Goal: Task Accomplishment & Management: Manage account settings

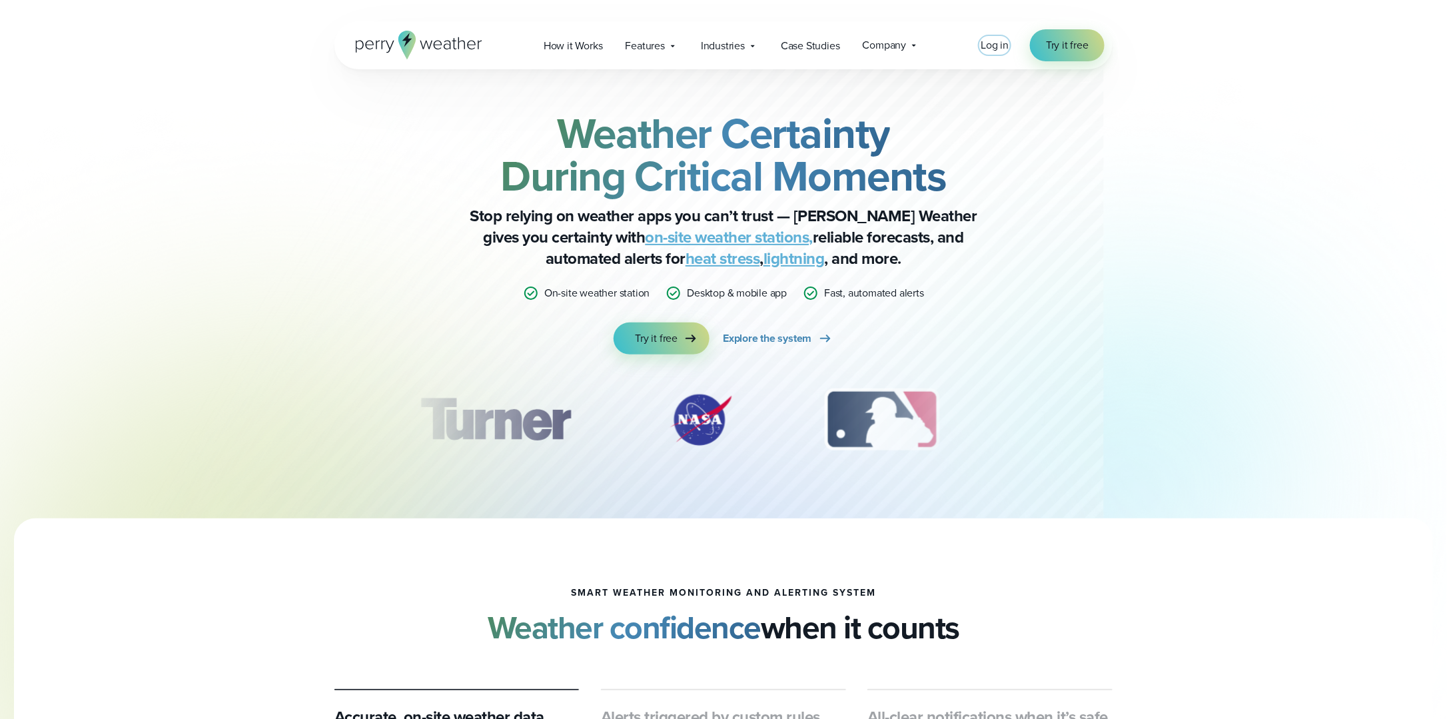
click at [996, 44] on span "Log in" at bounding box center [995, 44] width 28 height 15
click at [997, 43] on span "Log in" at bounding box center [995, 44] width 28 height 15
click at [991, 45] on span "Log in" at bounding box center [995, 44] width 28 height 15
